Goal: Task Accomplishment & Management: Complete application form

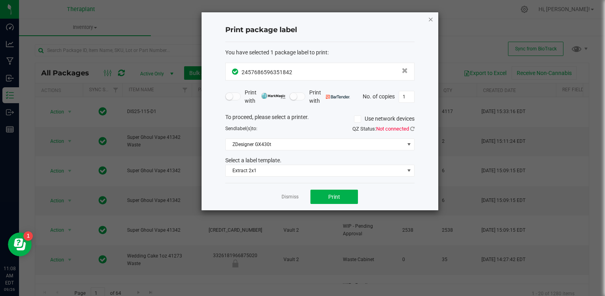
click at [428, 23] on icon "button" at bounding box center [431, 19] width 6 height 10
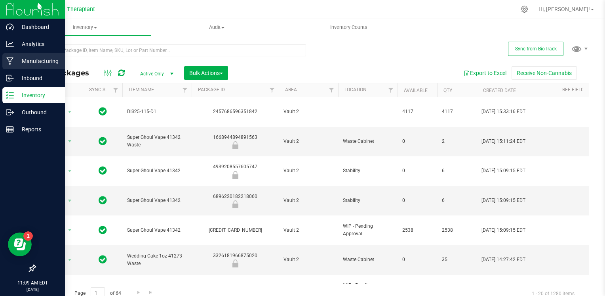
click at [48, 65] on p "Manufacturing" at bounding box center [38, 61] width 48 height 10
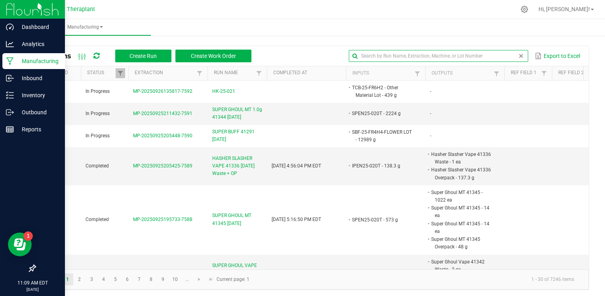
click at [492, 55] on input "text" at bounding box center [438, 56] width 179 height 12
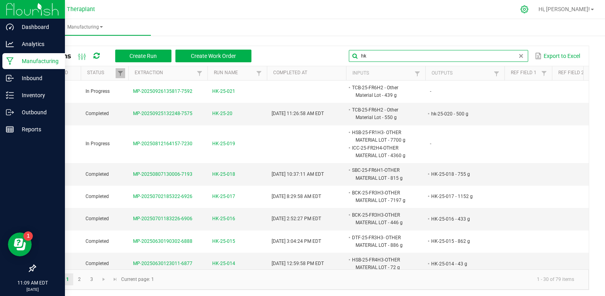
type input "hk"
click at [529, 12] on icon at bounding box center [525, 9] width 8 height 8
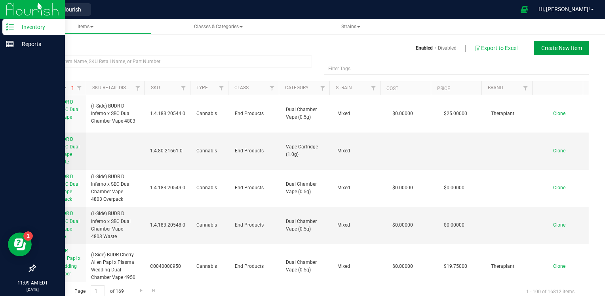
click at [563, 44] on button "Create New Item" at bounding box center [561, 48] width 55 height 14
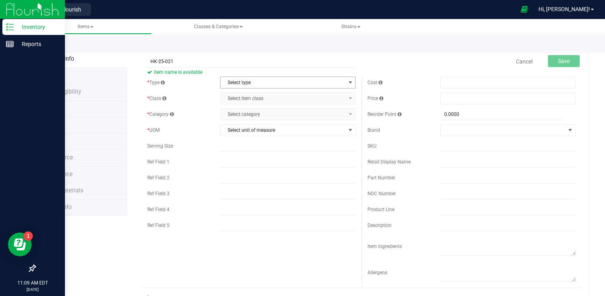
type input "HK-25-021"
click at [263, 88] on span "Select type" at bounding box center [288, 82] width 136 height 12
click at [258, 93] on li "Cannabis" at bounding box center [285, 96] width 133 height 12
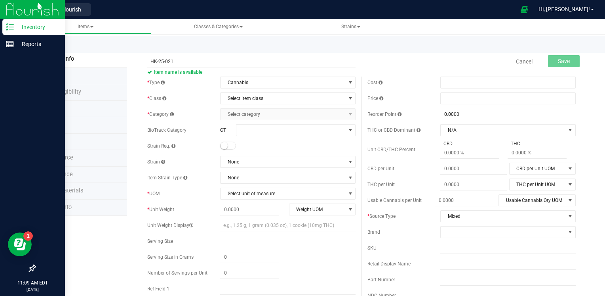
click at [253, 106] on div "* Type Cannabis Select type Cannabis Non-Inventory Raw Materials Supplies * Cla…" at bounding box center [251, 218] width 220 height 285
click at [262, 97] on span "Select item class" at bounding box center [283, 98] width 125 height 11
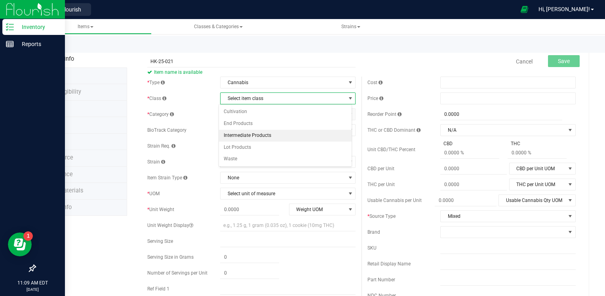
click at [247, 137] on li "Intermediate Products" at bounding box center [285, 136] width 133 height 12
click at [260, 120] on div "* Type Cannabis Select type Cannabis Non-Inventory Raw Materials Supplies * Cla…" at bounding box center [251, 218] width 220 height 285
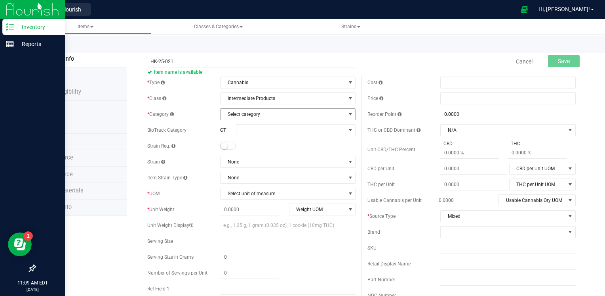
click at [269, 112] on span "Select category" at bounding box center [283, 114] width 125 height 11
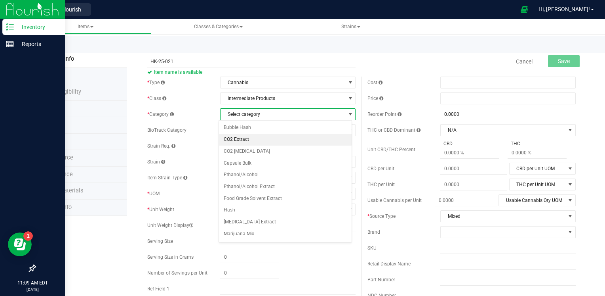
click at [263, 138] on li "CO2 Extract" at bounding box center [285, 140] width 133 height 12
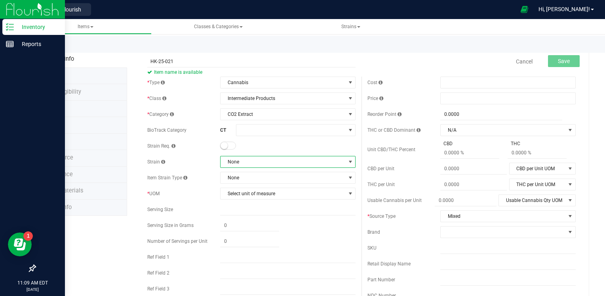
click at [252, 163] on span "None" at bounding box center [283, 161] width 125 height 11
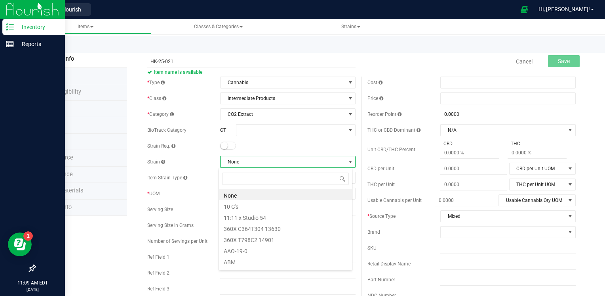
scroll to position [11, 134]
type input "MIXE"
click at [237, 194] on li "Mixed" at bounding box center [285, 194] width 133 height 11
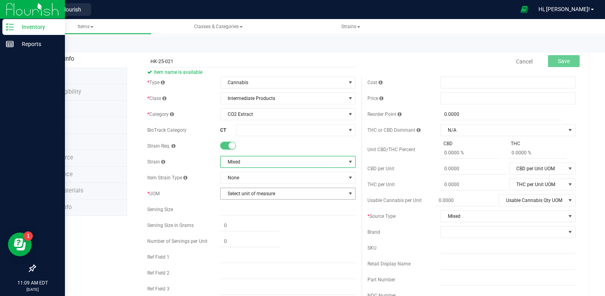
click at [248, 191] on span "Select unit of measure" at bounding box center [283, 193] width 125 height 11
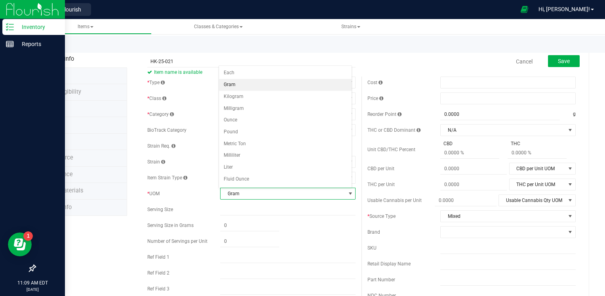
click at [247, 82] on li "Gram" at bounding box center [285, 85] width 133 height 12
click at [558, 59] on span "Save" at bounding box center [564, 61] width 12 height 6
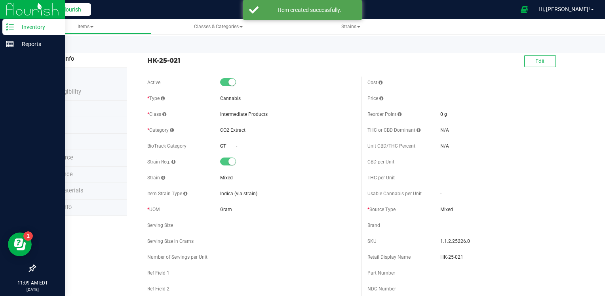
click at [61, 13] on button "Back to Flourish" at bounding box center [58, 9] width 65 height 13
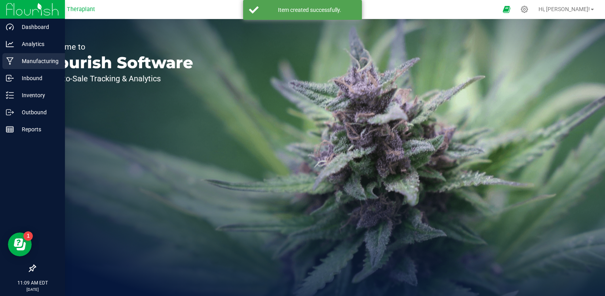
click at [43, 64] on p "Manufacturing" at bounding box center [38, 61] width 48 height 10
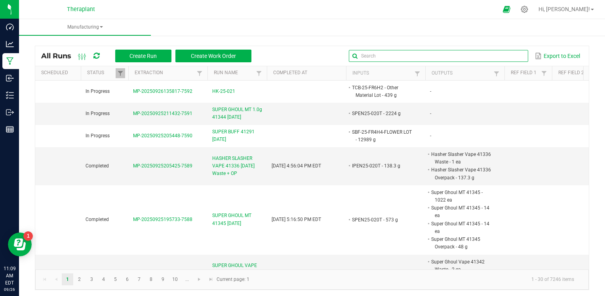
click at [501, 55] on input "text" at bounding box center [438, 56] width 179 height 12
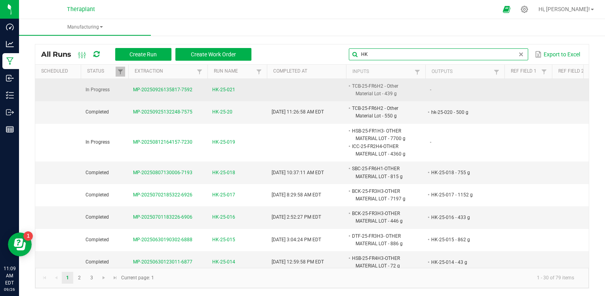
type input "HK"
click at [232, 91] on span "HK-25-021" at bounding box center [223, 90] width 23 height 8
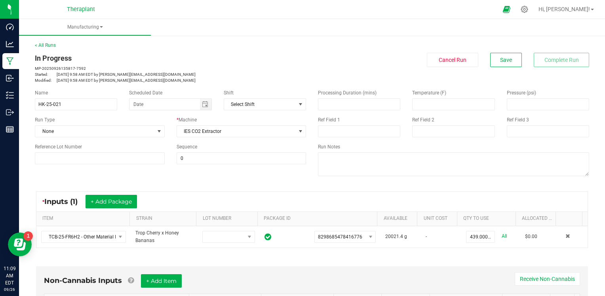
scroll to position [180, 0]
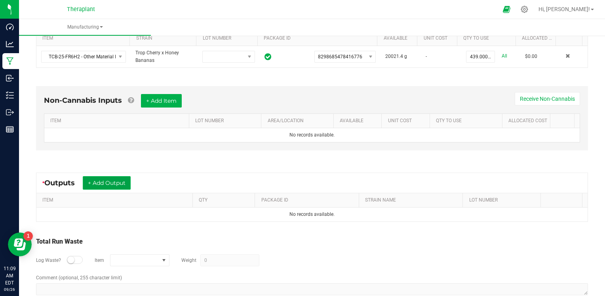
click at [94, 181] on button "+ Add Output" at bounding box center [107, 182] width 48 height 13
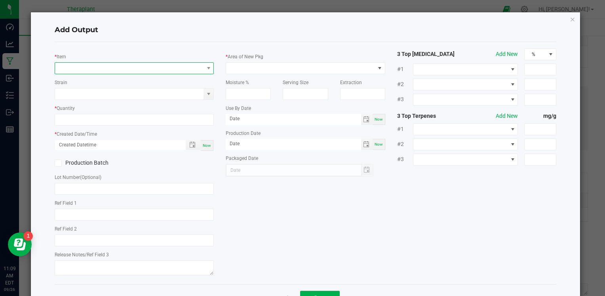
click at [117, 67] on span "NO DATA FOUND" at bounding box center [129, 68] width 149 height 11
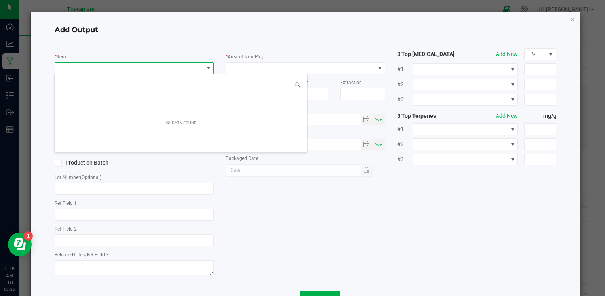
scroll to position [11, 158]
type input "HK-25"
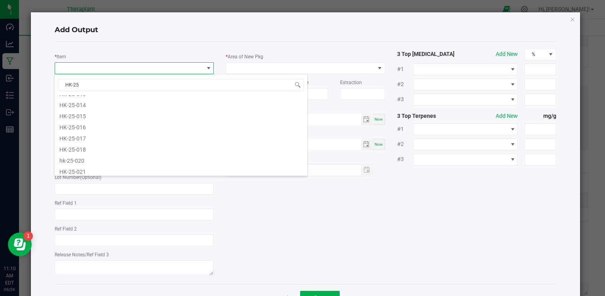
scroll to position [143, 0]
click at [90, 169] on li "HK-25-021" at bounding box center [181, 168] width 253 height 11
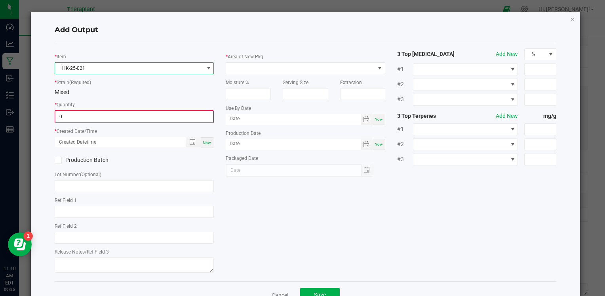
click at [102, 116] on input "0" at bounding box center [134, 116] width 158 height 11
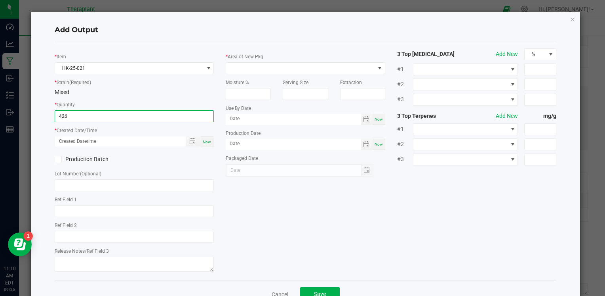
type input "426.0000 g"
click at [211, 145] on div "Now" at bounding box center [207, 141] width 13 height 11
type input "[DATE] 11:10 AM"
type input "[DATE]"
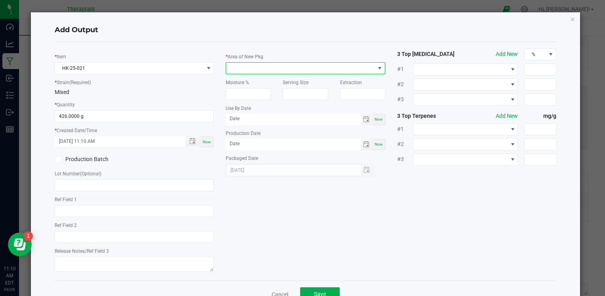
click at [265, 62] on span at bounding box center [305, 68] width 159 height 12
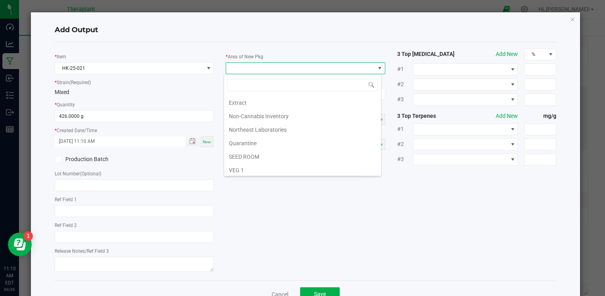
scroll to position [147, 0]
click at [252, 139] on li "Vault 2" at bounding box center [302, 143] width 157 height 13
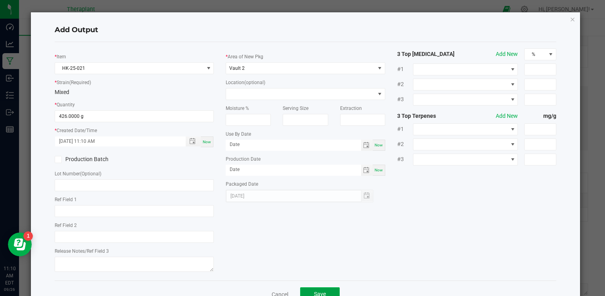
click at [315, 295] on span "Save" at bounding box center [320, 293] width 12 height 6
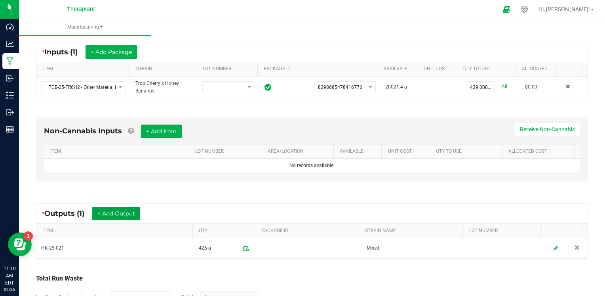
scroll to position [0, 0]
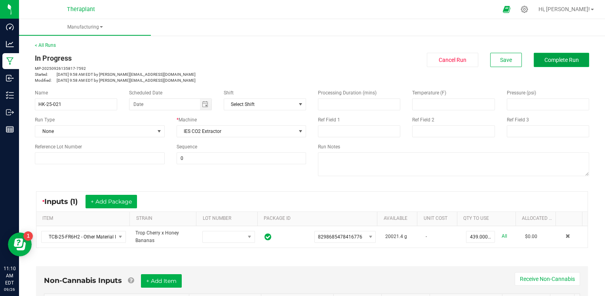
click at [555, 55] on button "Complete Run" at bounding box center [561, 60] width 55 height 14
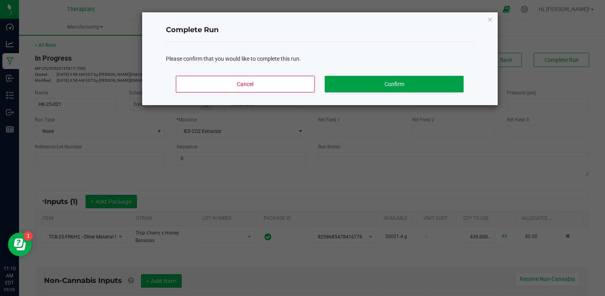
click at [426, 77] on button "Confirm" at bounding box center [394, 84] width 139 height 17
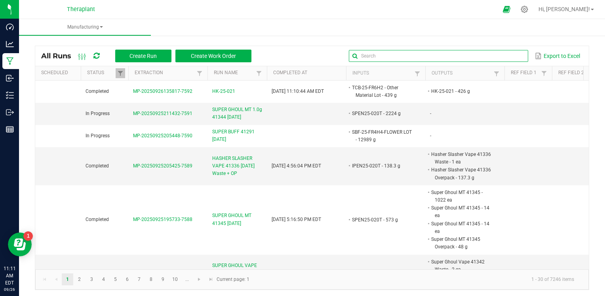
click at [500, 55] on input "text" at bounding box center [438, 56] width 179 height 12
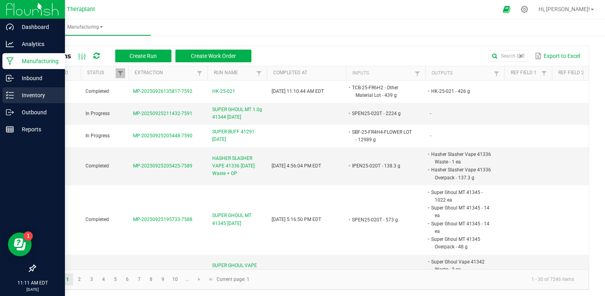
click at [36, 94] on p "Inventory" at bounding box center [38, 95] width 48 height 10
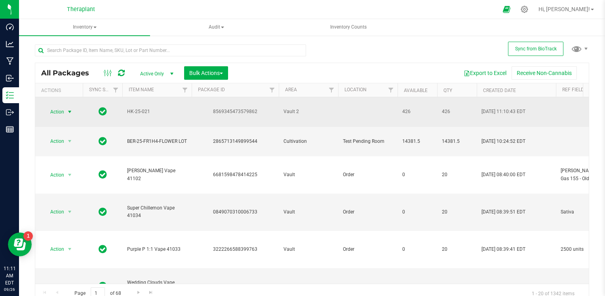
click at [58, 109] on span "Action" at bounding box center [53, 111] width 21 height 11
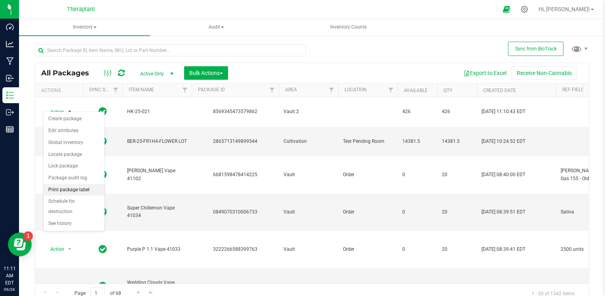
click at [56, 184] on li "Print package label" at bounding box center [74, 190] width 61 height 12
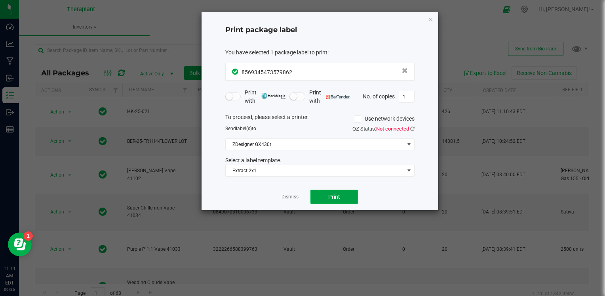
click at [338, 193] on span "Print" at bounding box center [334, 196] width 12 height 6
click at [432, 22] on icon "button" at bounding box center [431, 19] width 6 height 10
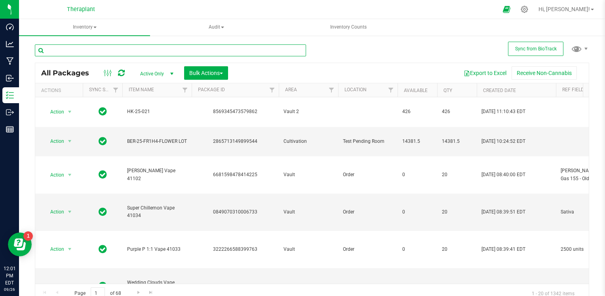
click at [120, 48] on input "text" at bounding box center [170, 50] width 271 height 12
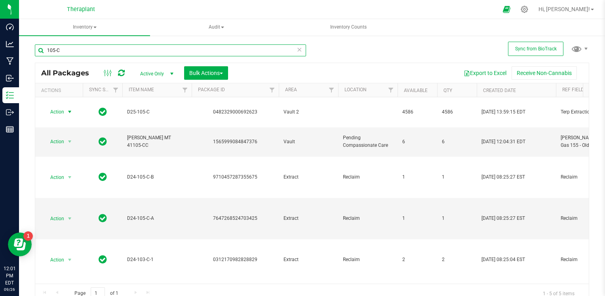
type input "105-C"
click at [57, 111] on span "Action" at bounding box center [53, 111] width 21 height 11
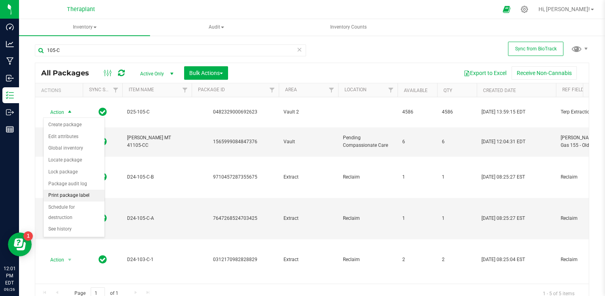
click at [67, 194] on li "Print package label" at bounding box center [74, 195] width 61 height 12
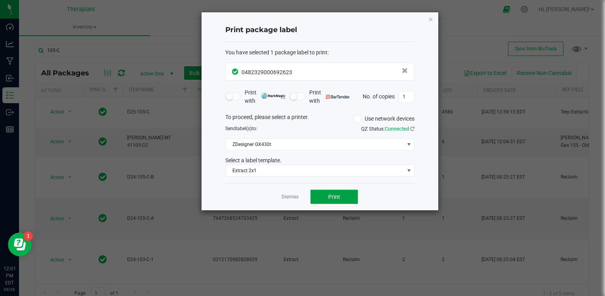
click at [332, 193] on span "Print" at bounding box center [334, 196] width 12 height 6
